Goal: Task Accomplishment & Management: Use online tool/utility

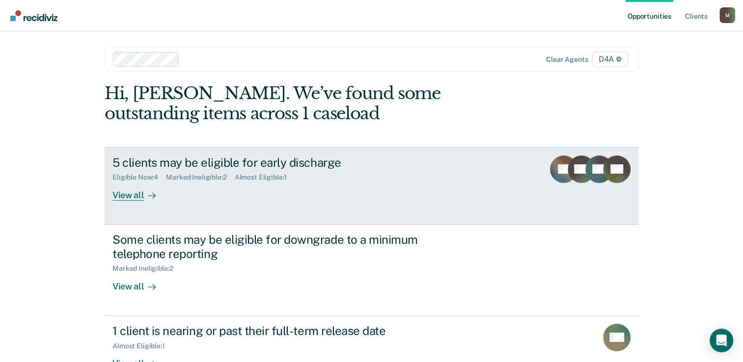
click at [132, 196] on div "View all" at bounding box center [139, 191] width 55 height 19
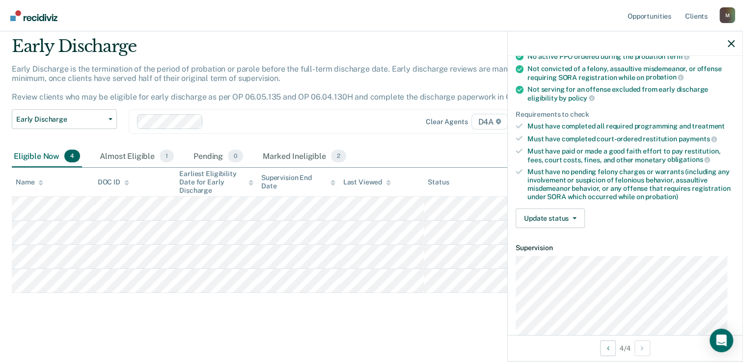
scroll to position [147, 0]
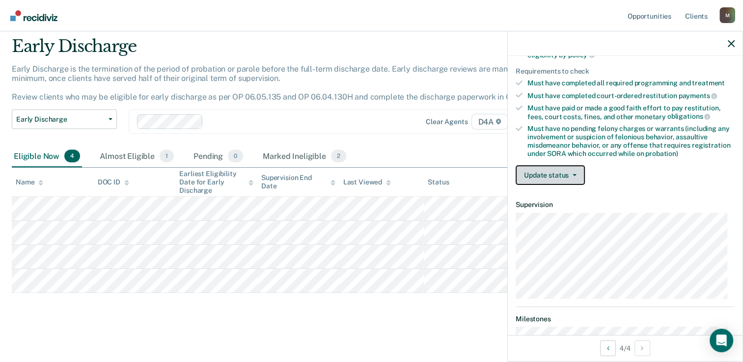
click at [556, 166] on button "Update status" at bounding box center [550, 175] width 69 height 20
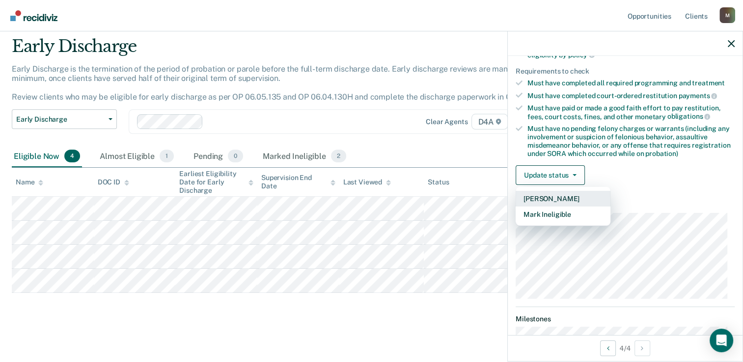
click at [556, 192] on button "[PERSON_NAME]" at bounding box center [563, 199] width 95 height 16
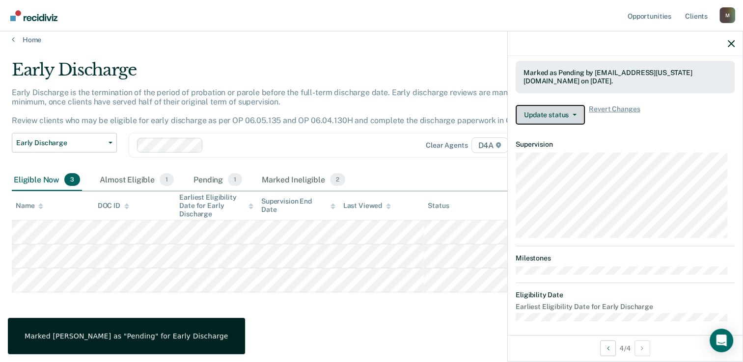
scroll to position [258, 0]
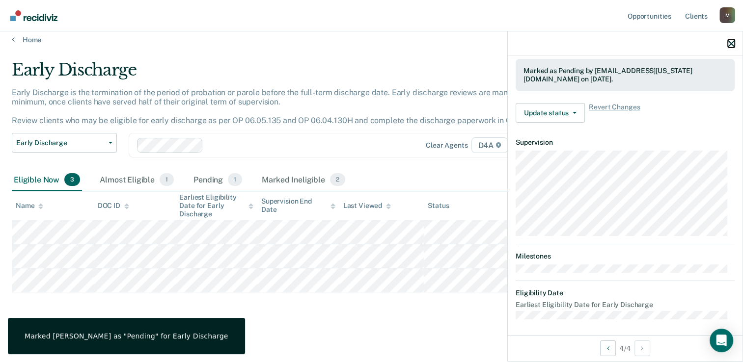
click at [729, 44] on icon "button" at bounding box center [731, 43] width 7 height 7
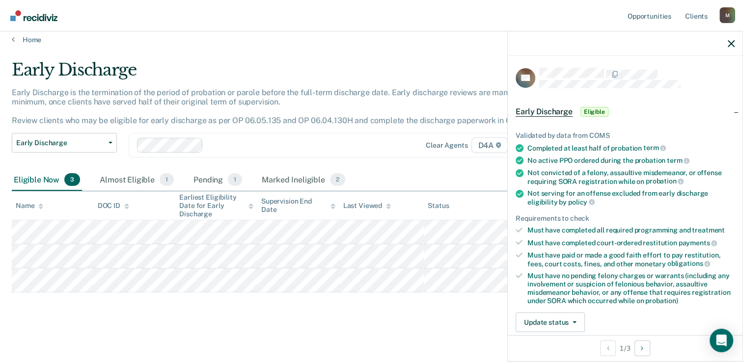
scroll to position [49, 0]
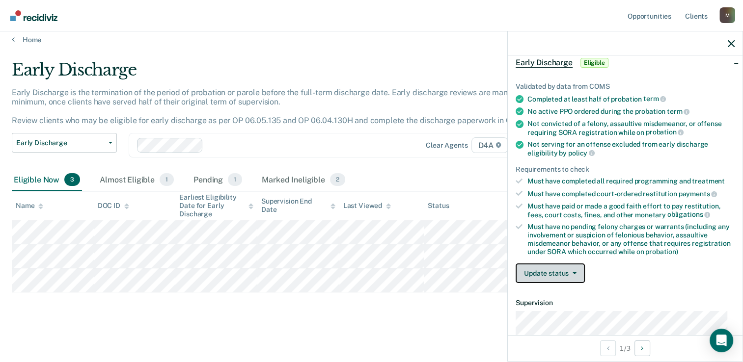
click at [569, 273] on span "button" at bounding box center [573, 274] width 8 height 2
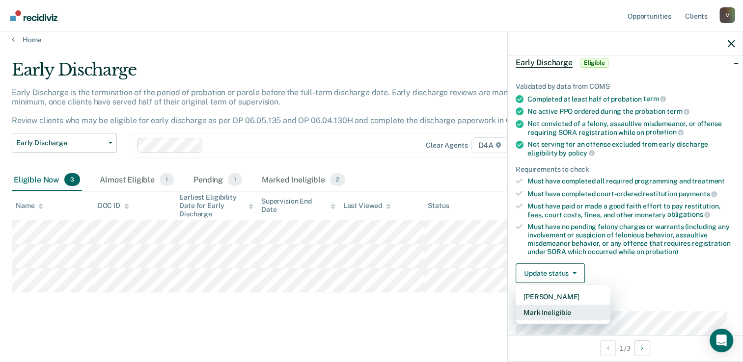
click at [561, 308] on button "Mark Ineligible" at bounding box center [563, 313] width 95 height 16
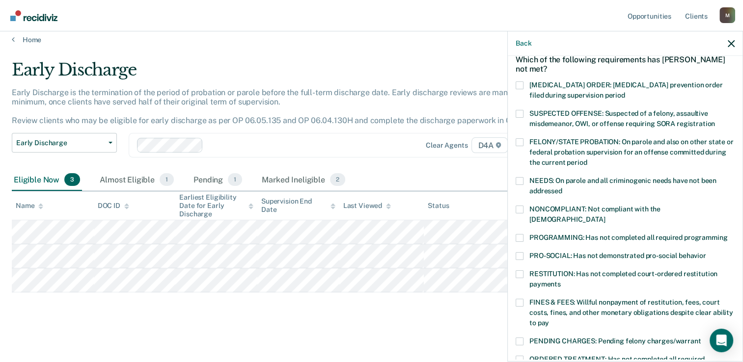
scroll to position [98, 0]
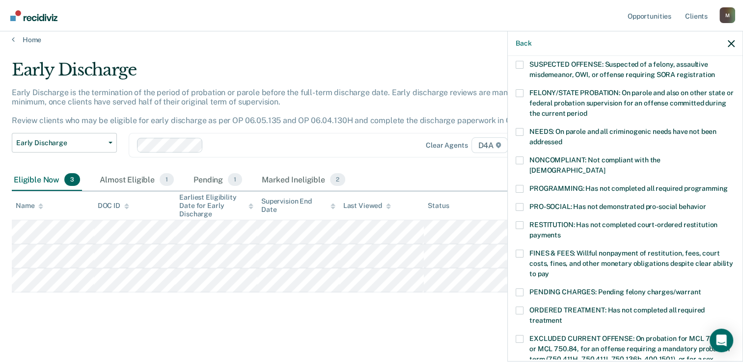
click at [526, 250] on label "FINES & FEES: Willful nonpayment of restitution, fees, court costs, fines, and …" at bounding box center [625, 265] width 219 height 31
click at [549, 271] on input "FINES & FEES: Willful nonpayment of restitution, fees, court costs, fines, and …" at bounding box center [549, 271] width 0 height 0
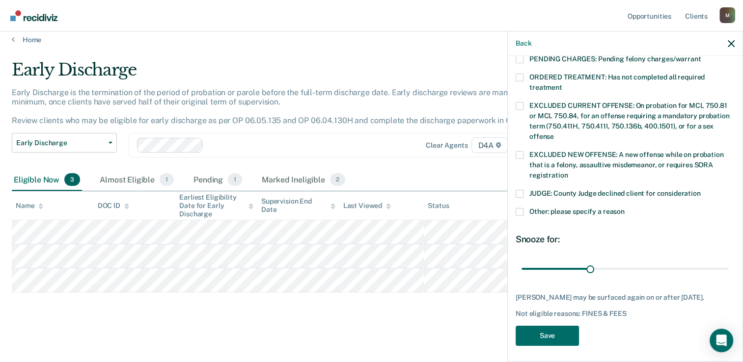
scroll to position [332, 0]
drag, startPoint x: 586, startPoint y: 256, endPoint x: 742, endPoint y: 258, distance: 156.7
type input "90"
click at [729, 260] on input "range" at bounding box center [624, 268] width 207 height 17
click at [539, 335] on button "Save" at bounding box center [547, 336] width 63 height 20
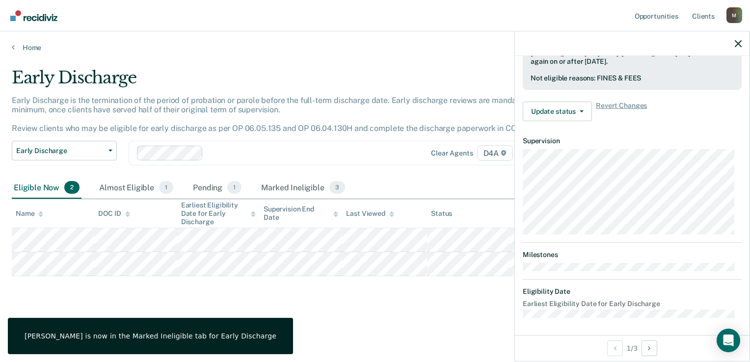
scroll to position [210, 0]
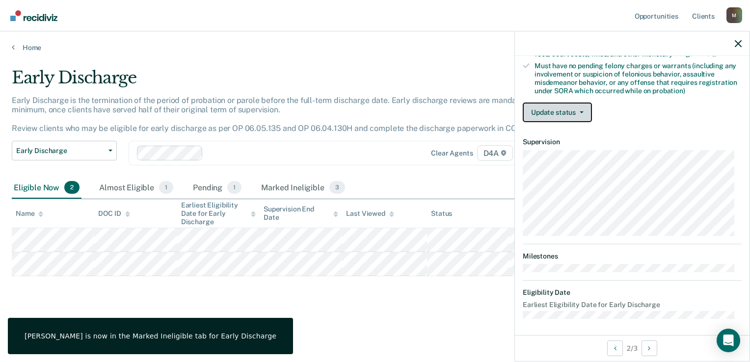
click at [560, 112] on button "Update status" at bounding box center [557, 113] width 69 height 20
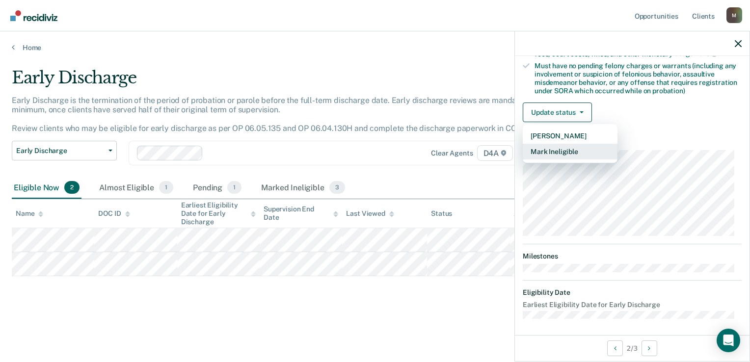
click at [557, 145] on button "Mark Ineligible" at bounding box center [570, 152] width 95 height 16
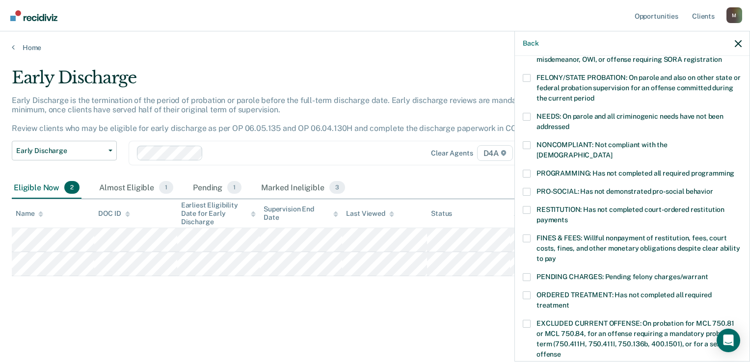
scroll to position [112, 0]
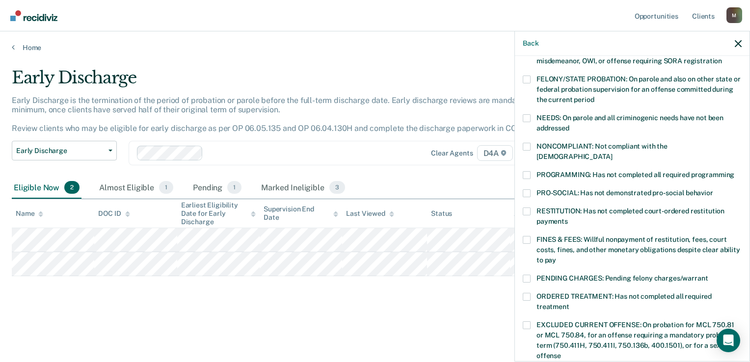
click at [528, 171] on span at bounding box center [527, 175] width 8 height 8
click at [735, 171] on input "PROGRAMMING: Has not completed all required programming" at bounding box center [735, 171] width 0 height 0
click at [526, 118] on span at bounding box center [527, 118] width 8 height 8
click at [570, 125] on input "NEEDS: On parole and all criminogenic needs have not been addressed" at bounding box center [570, 125] width 0 height 0
click at [528, 171] on span at bounding box center [527, 175] width 8 height 8
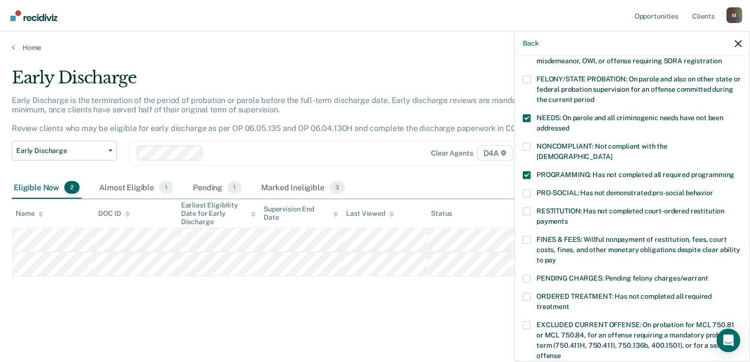
click at [735, 171] on input "PROGRAMMING: Has not completed all required programming" at bounding box center [735, 171] width 0 height 0
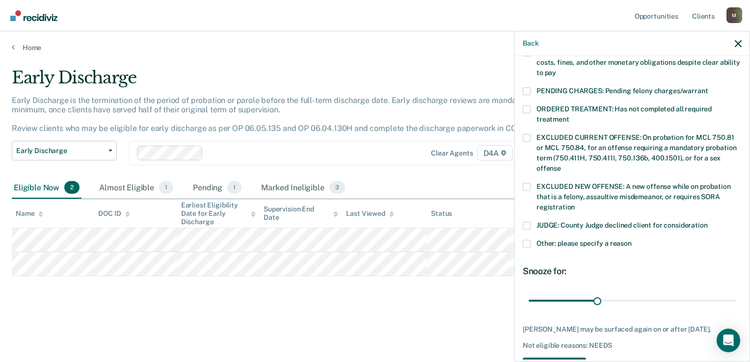
scroll to position [283, 0]
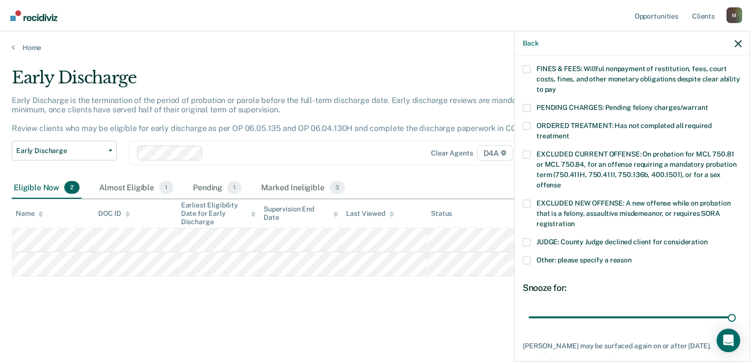
drag, startPoint x: 595, startPoint y: 306, endPoint x: 731, endPoint y: 306, distance: 136.0
type input "90"
click at [732, 309] on input "range" at bounding box center [632, 317] width 207 height 17
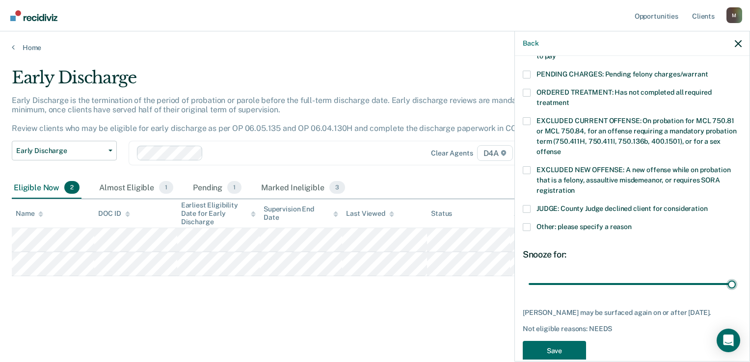
scroll to position [332, 0]
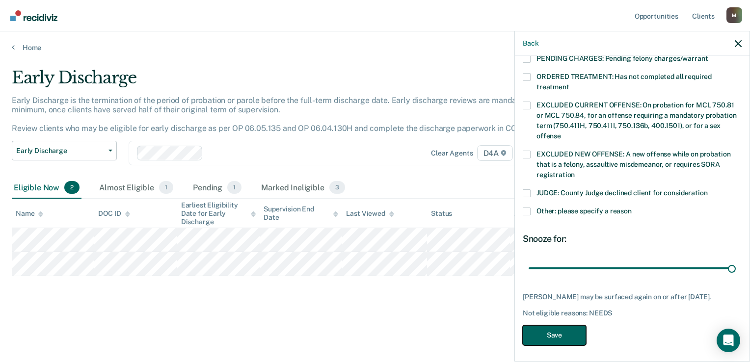
click at [554, 335] on button "Save" at bounding box center [554, 336] width 63 height 20
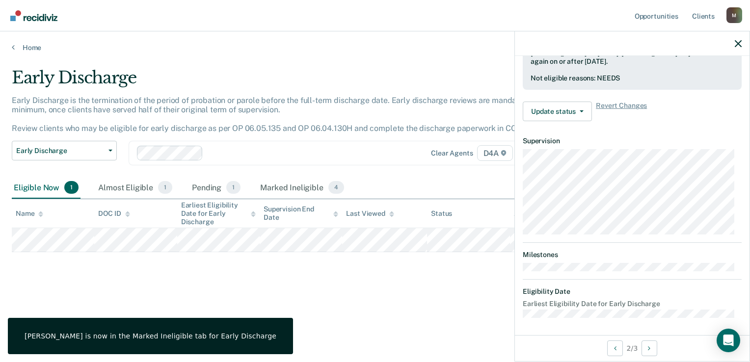
scroll to position [210, 0]
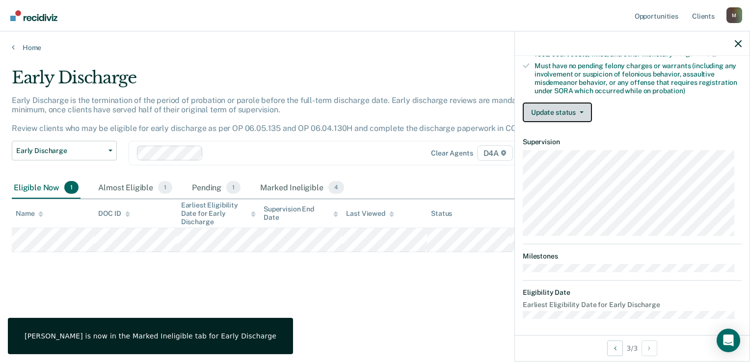
click at [564, 109] on button "Update status" at bounding box center [557, 113] width 69 height 20
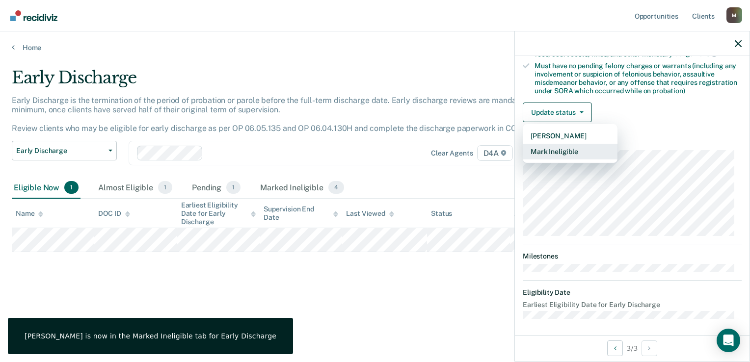
click at [564, 146] on button "Mark Ineligible" at bounding box center [570, 152] width 95 height 16
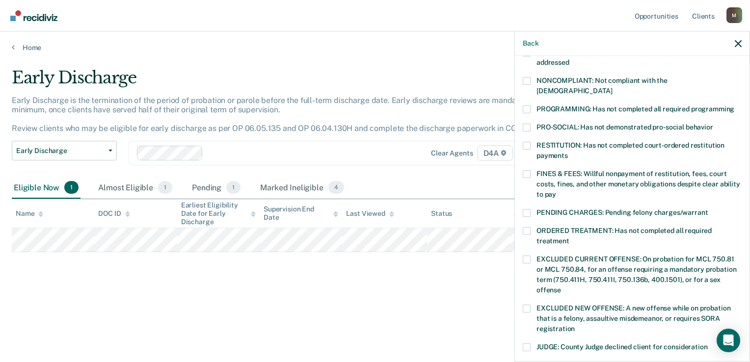
scroll to position [161, 0]
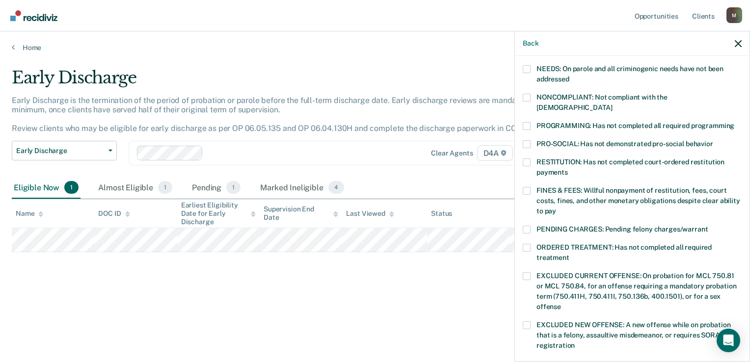
click at [528, 187] on span at bounding box center [527, 191] width 8 height 8
click at [556, 208] on input "FINES & FEES: Willful nonpayment of restitution, fees, court costs, fines, and …" at bounding box center [556, 208] width 0 height 0
click at [528, 122] on span at bounding box center [527, 126] width 8 height 8
click at [735, 122] on input "PROGRAMMING: Has not completed all required programming" at bounding box center [735, 122] width 0 height 0
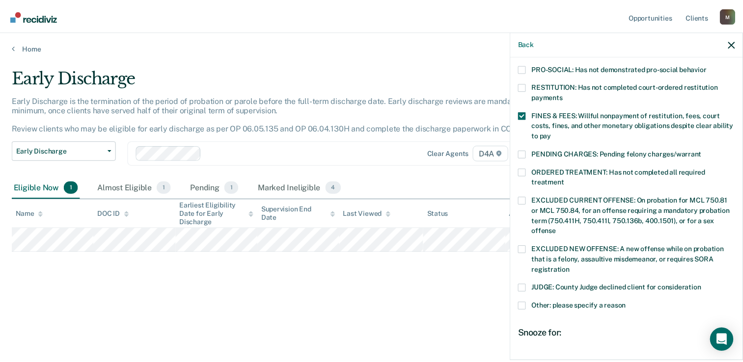
scroll to position [332, 0]
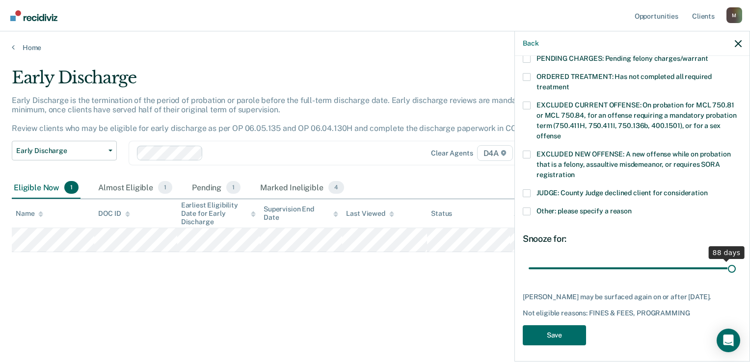
drag, startPoint x: 597, startPoint y: 257, endPoint x: 733, endPoint y: 256, distance: 136.0
type input "90"
click at [733, 260] on input "range" at bounding box center [632, 268] width 207 height 17
click at [560, 335] on button "Save" at bounding box center [554, 336] width 63 height 20
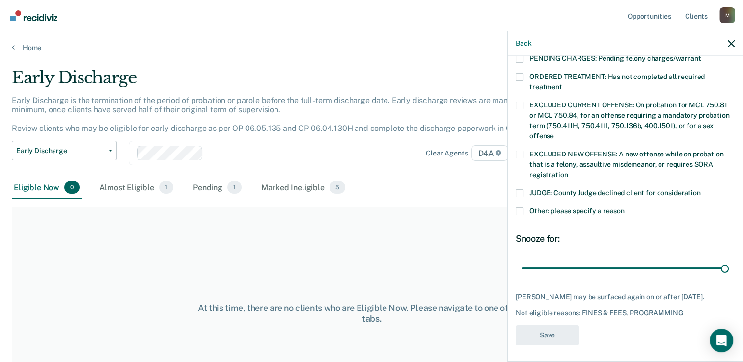
scroll to position [283, 0]
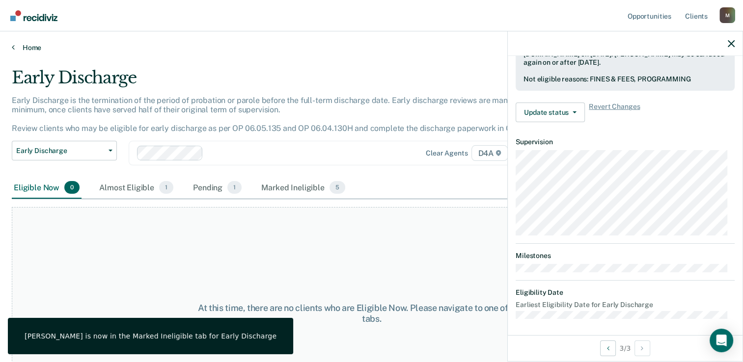
click at [13, 46] on icon at bounding box center [13, 47] width 3 height 8
